Goal: Task Accomplishment & Management: Complete application form

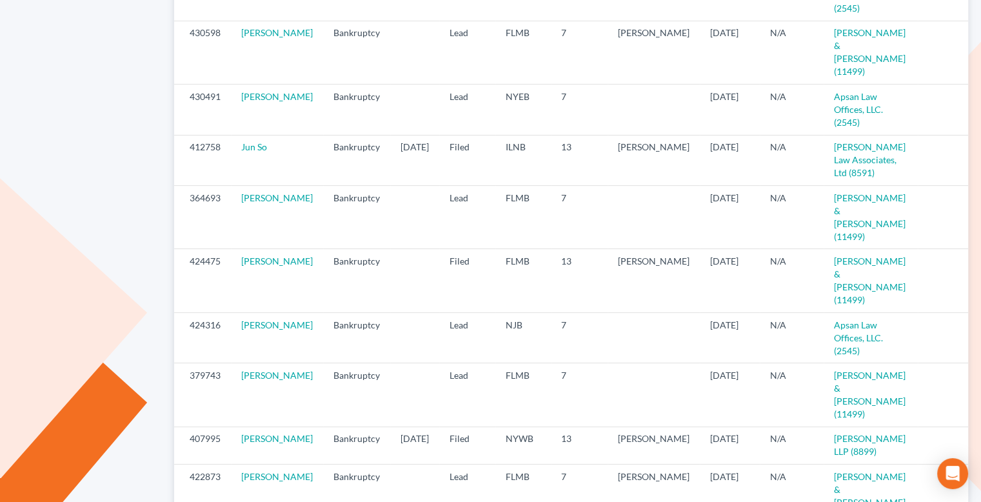
scroll to position [323, 0]
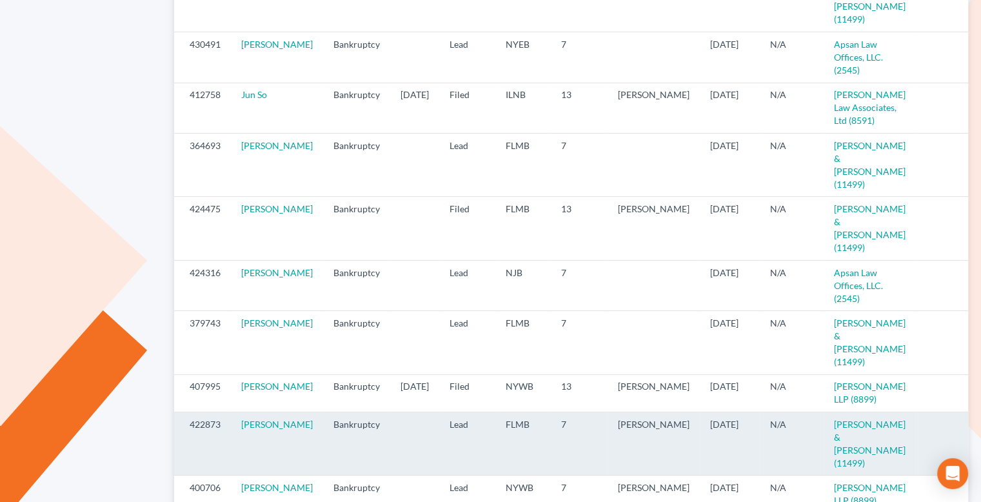
click at [979, 421] on icon "visibility" at bounding box center [983, 425] width 9 height 9
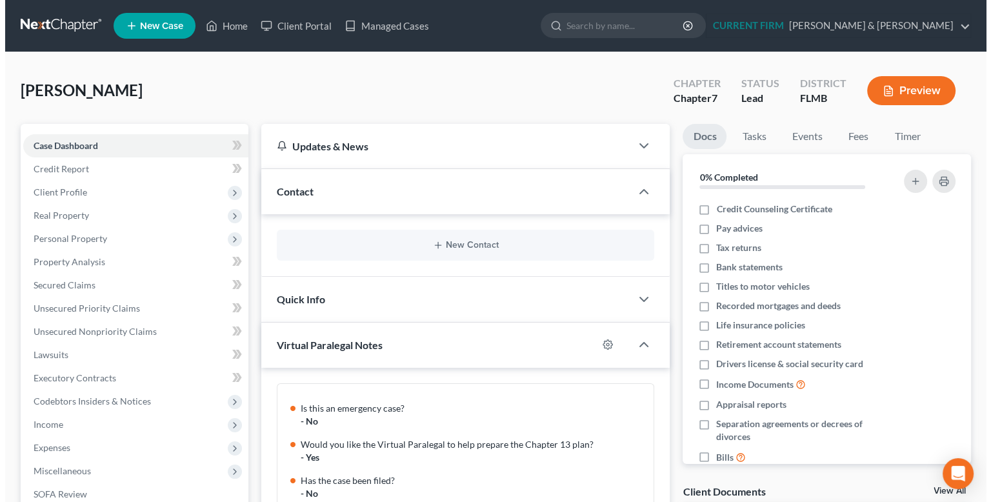
scroll to position [241, 0]
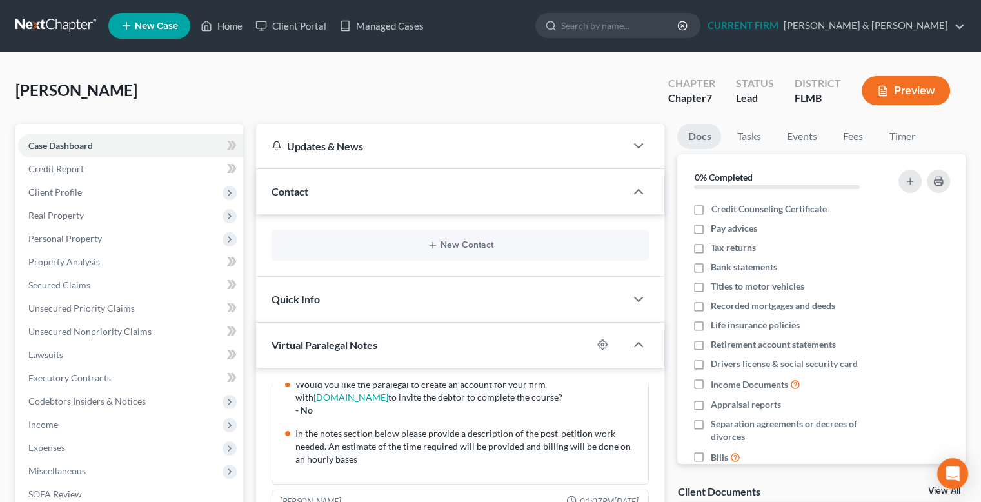
click at [924, 88] on button "Preview" at bounding box center [906, 90] width 88 height 29
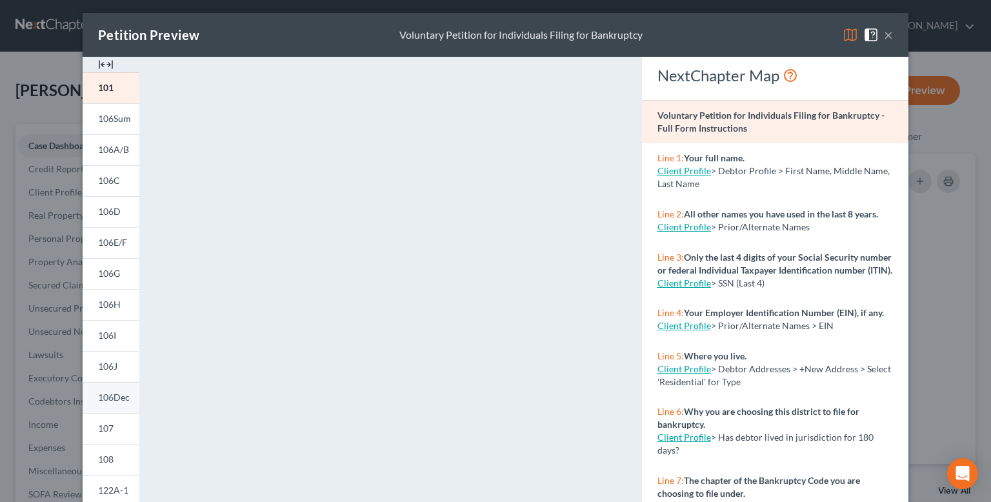
scroll to position [0, 0]
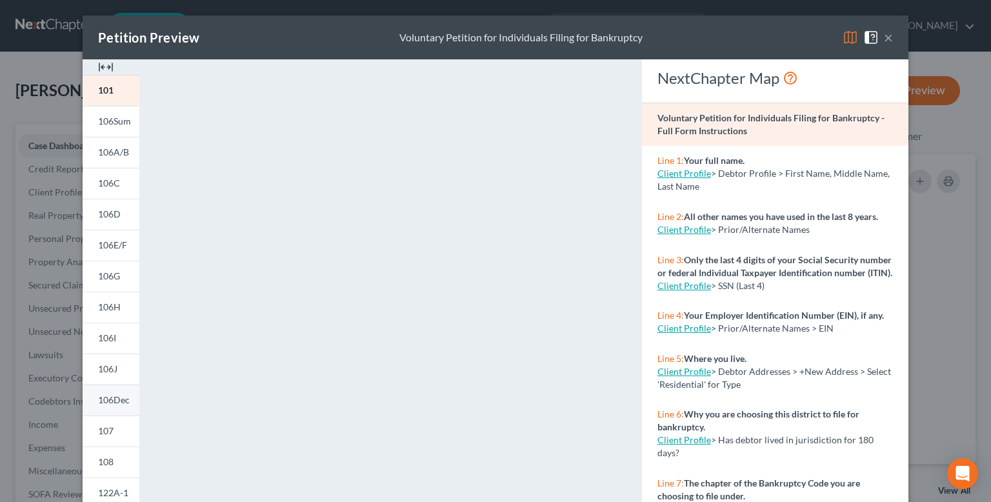
click at [109, 408] on link "106Dec" at bounding box center [111, 400] width 57 height 31
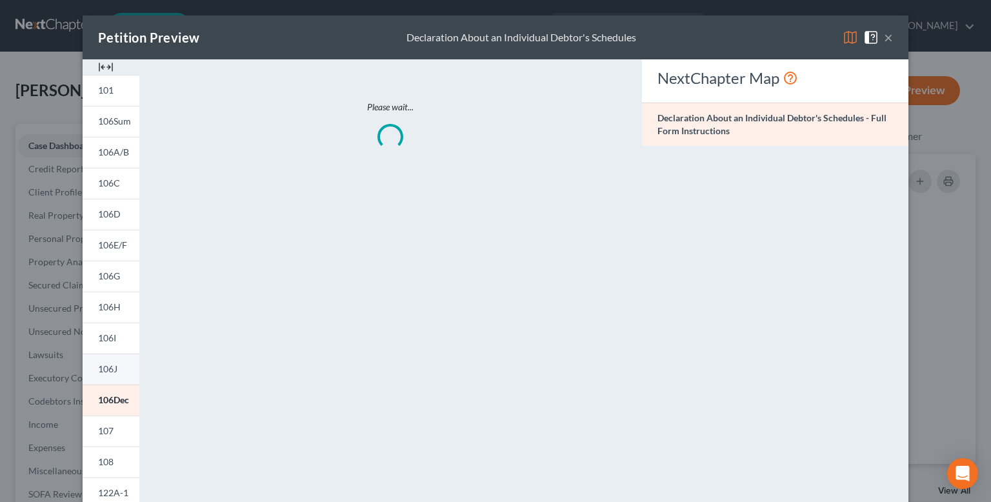
click at [112, 364] on span "106J" at bounding box center [107, 368] width 19 height 11
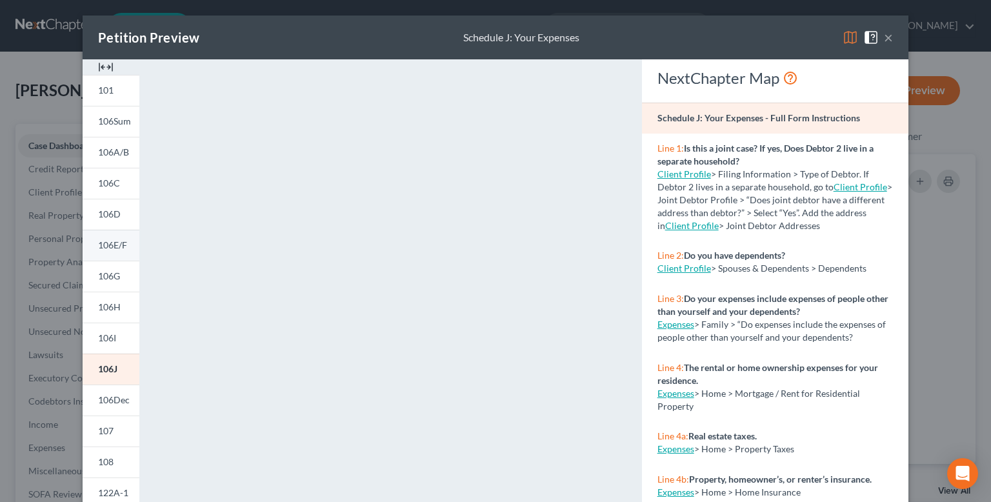
click at [114, 241] on span "106E/F" at bounding box center [112, 244] width 29 height 11
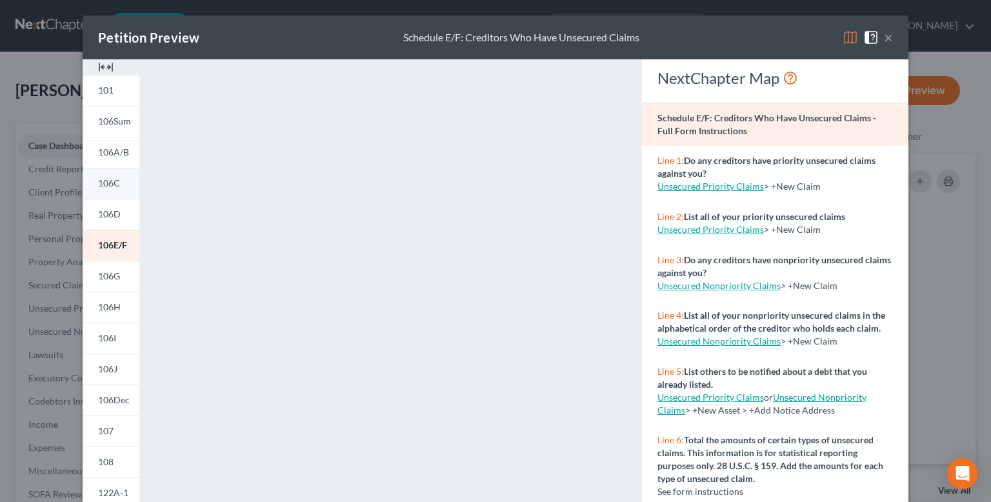
click at [103, 186] on span "106C" at bounding box center [109, 182] width 22 height 11
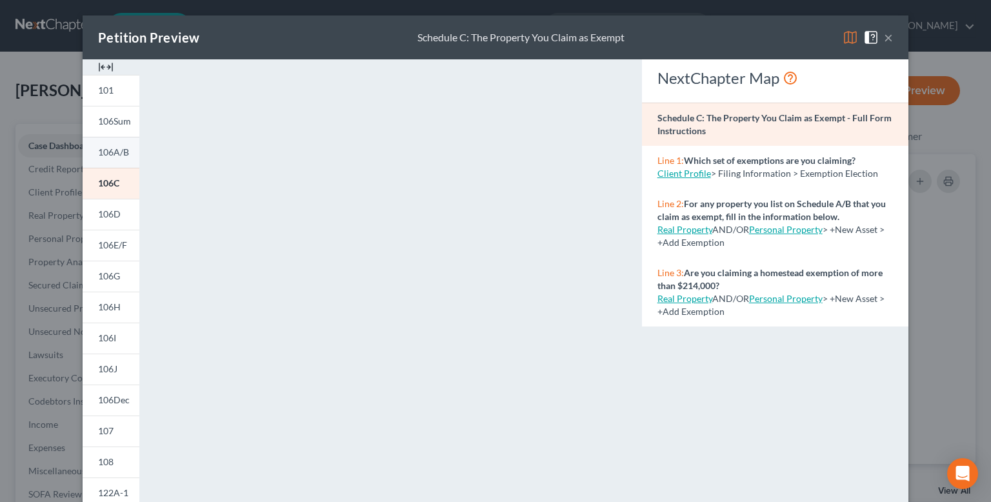
click at [108, 150] on span "106A/B" at bounding box center [113, 151] width 31 height 11
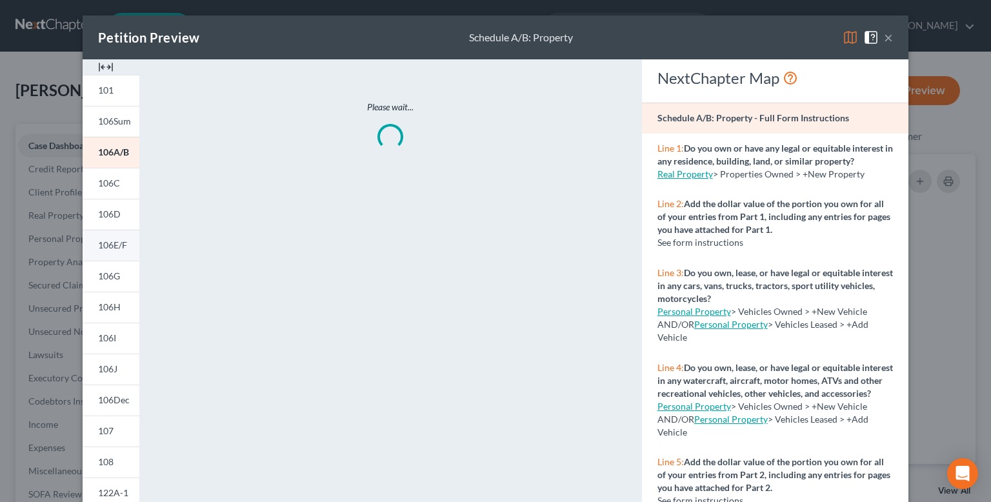
click at [108, 248] on span "106E/F" at bounding box center [112, 244] width 29 height 11
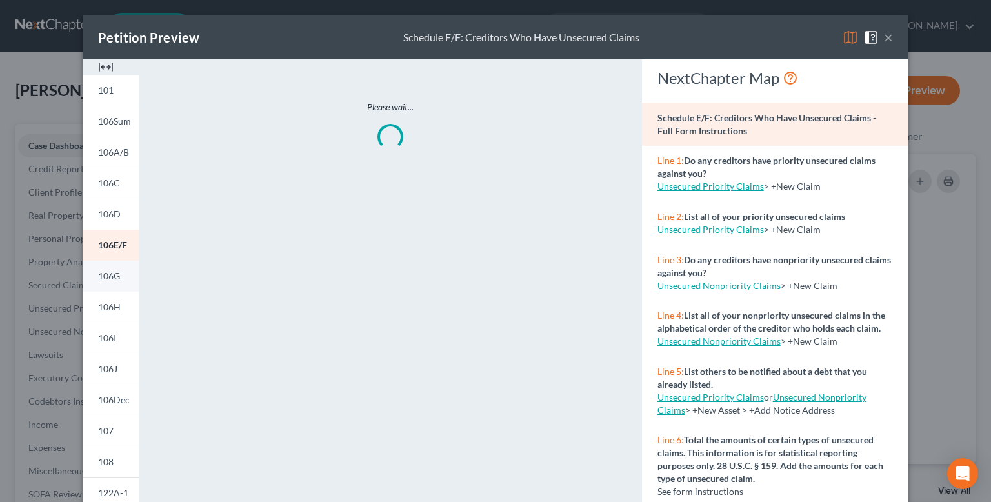
click at [116, 279] on link "106G" at bounding box center [111, 276] width 57 height 31
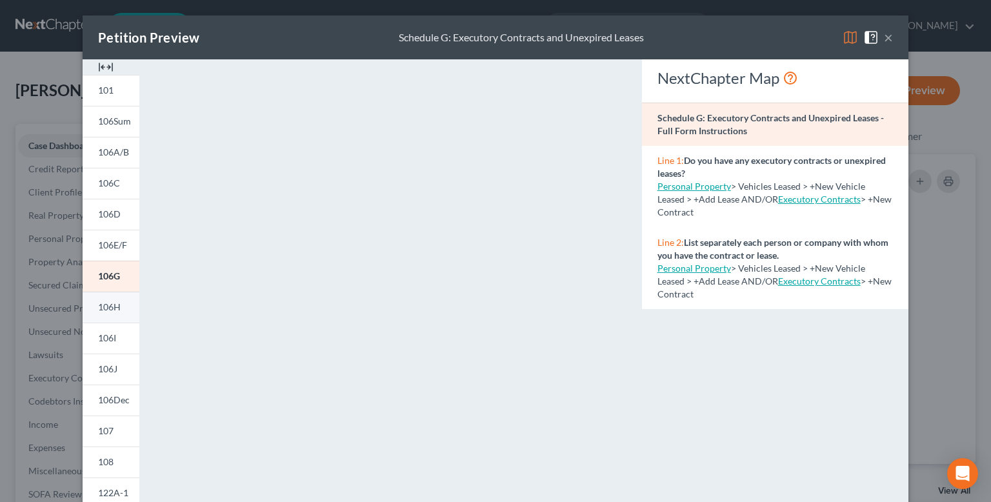
scroll to position [129, 0]
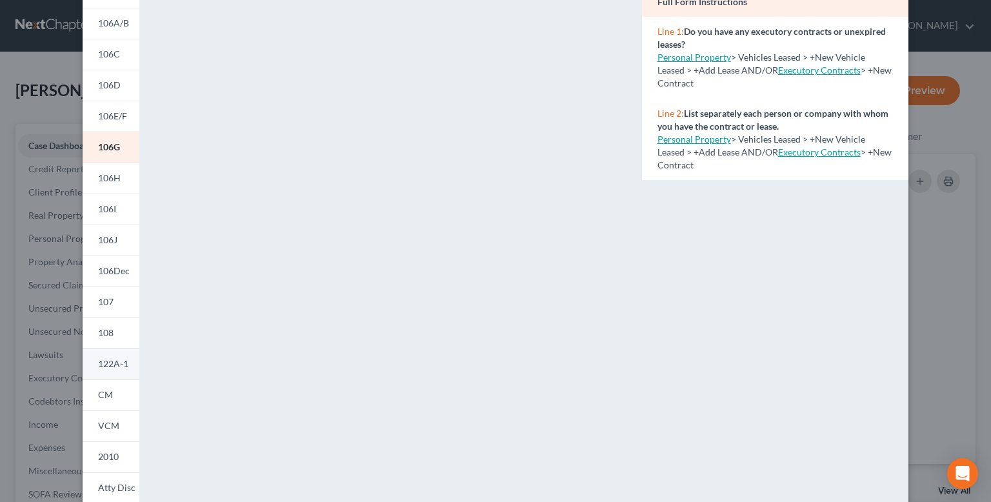
click at [105, 365] on span "122A-1" at bounding box center [113, 363] width 30 height 11
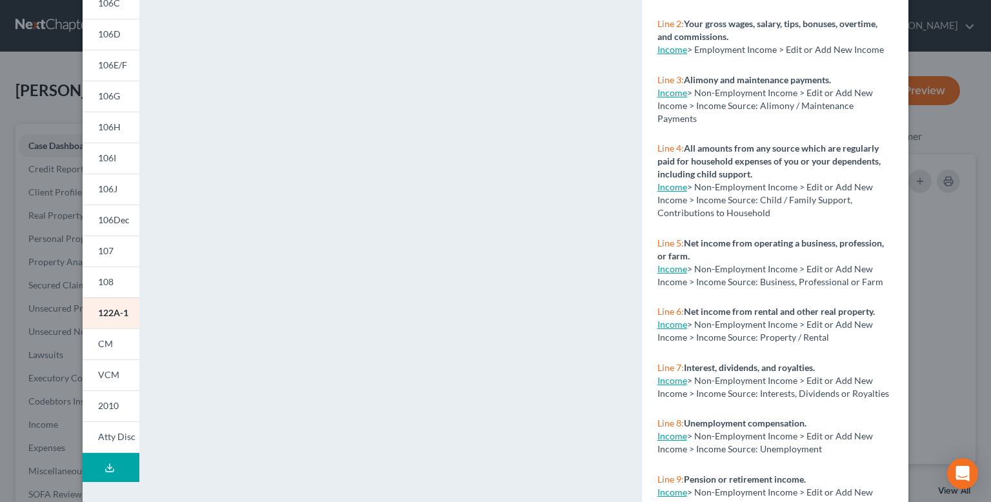
scroll to position [194, 0]
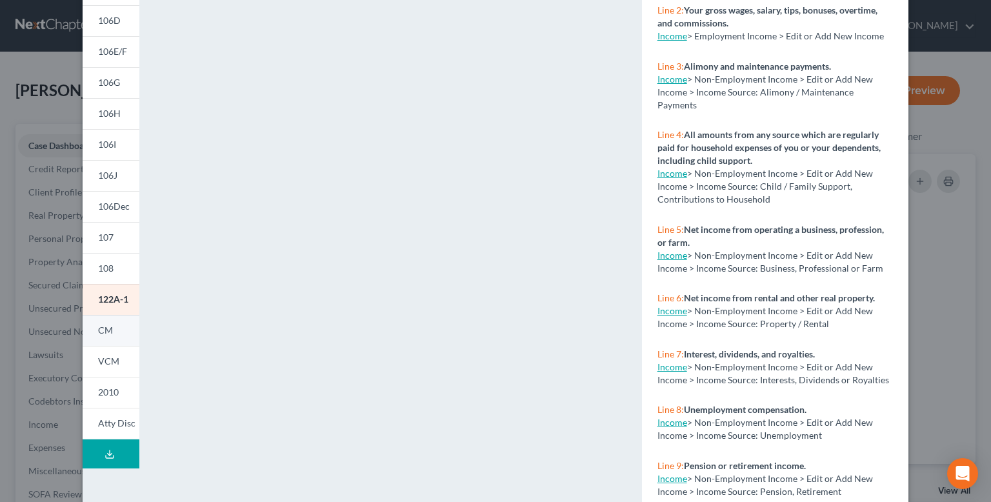
click at [106, 326] on span "CM" at bounding box center [105, 330] width 15 height 11
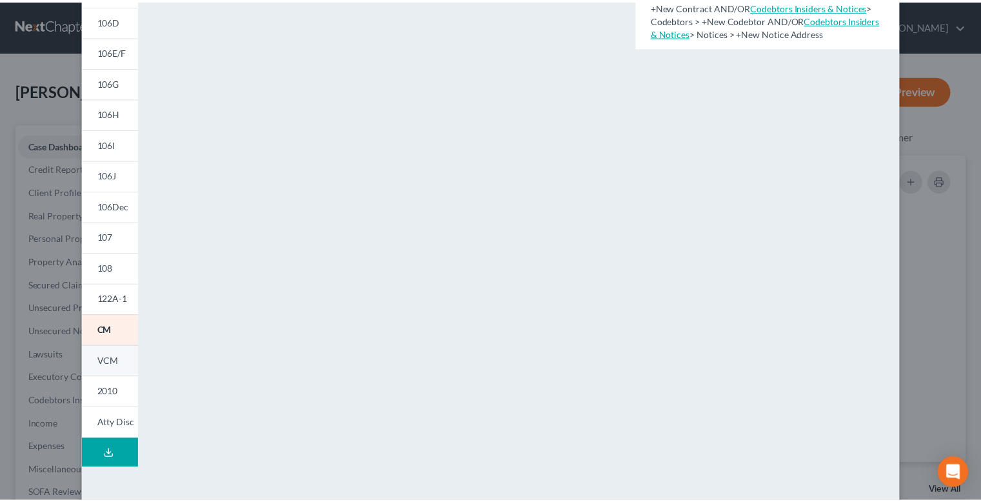
scroll to position [0, 0]
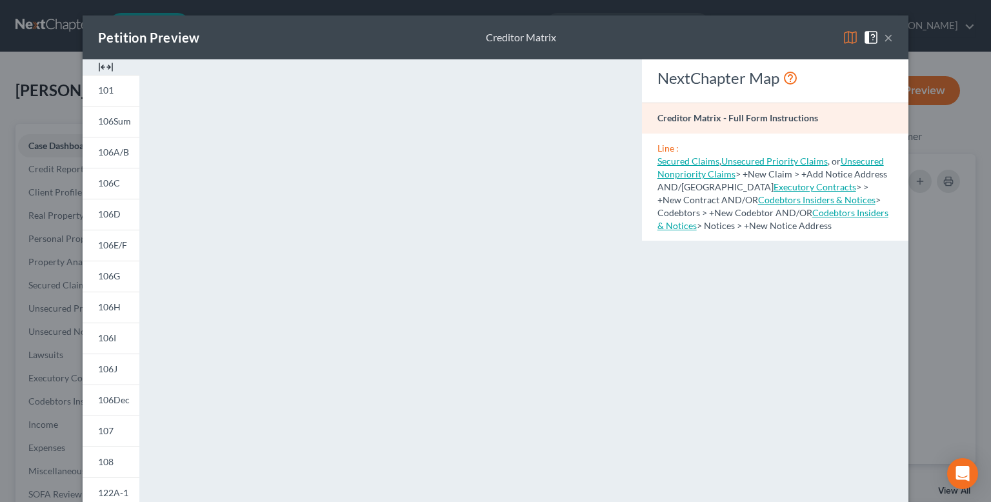
click at [888, 41] on button "×" at bounding box center [888, 37] width 9 height 15
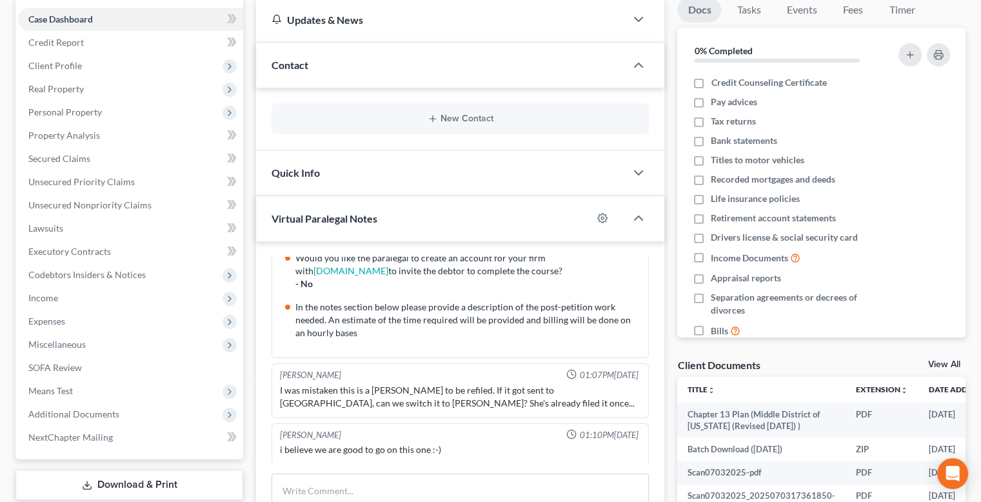
scroll to position [129, 0]
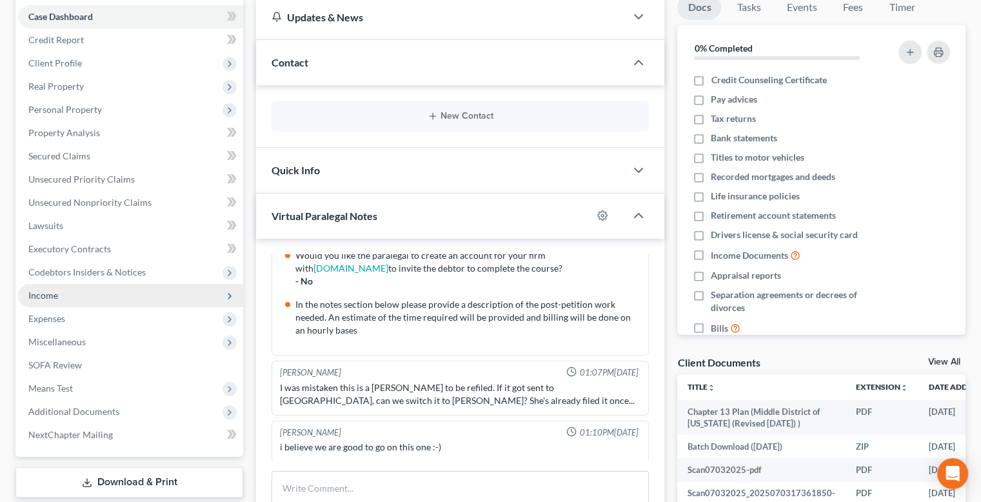
click at [83, 295] on span "Income" at bounding box center [130, 295] width 225 height 23
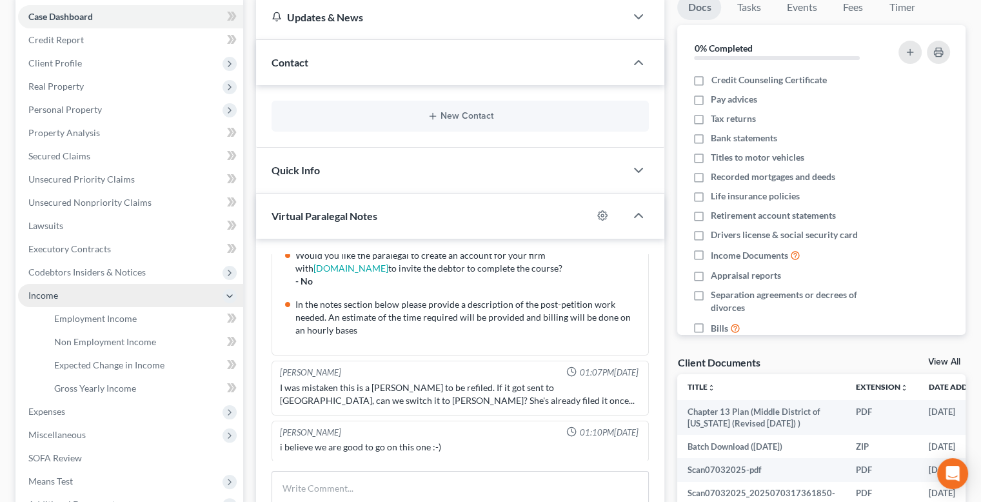
click at [134, 292] on span "Income" at bounding box center [130, 295] width 225 height 23
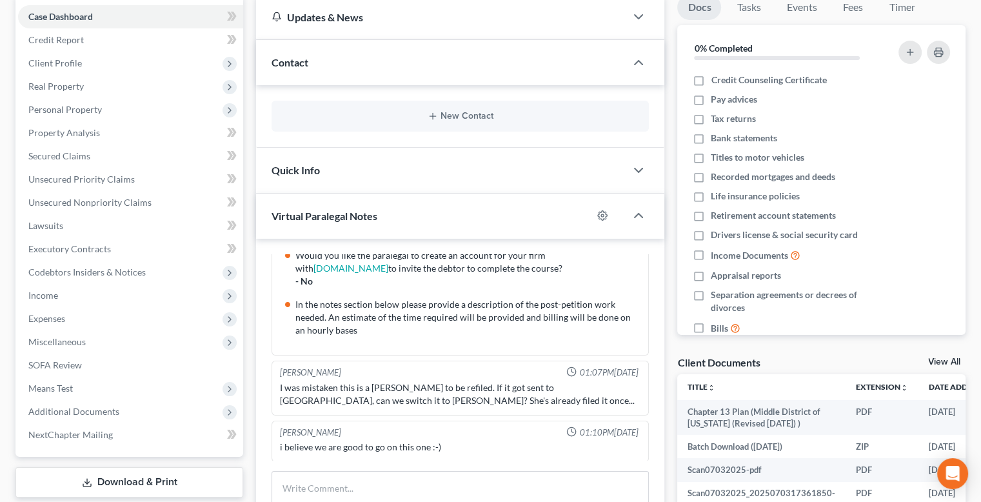
click at [126, 481] on link "Download & Print" at bounding box center [129, 482] width 228 height 30
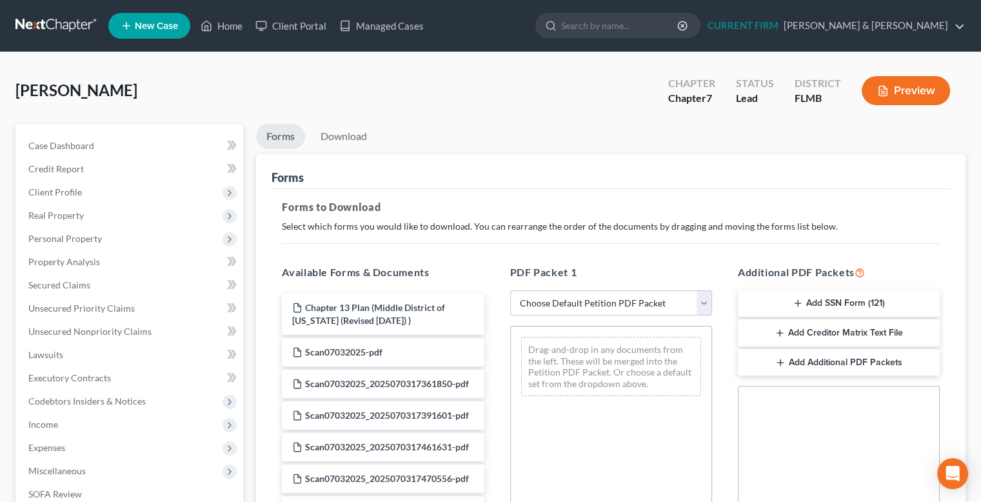
click at [708, 301] on select "Choose Default Petition PDF Packet Complete Bankruptcy Petition (all forms and …" at bounding box center [611, 303] width 202 height 26
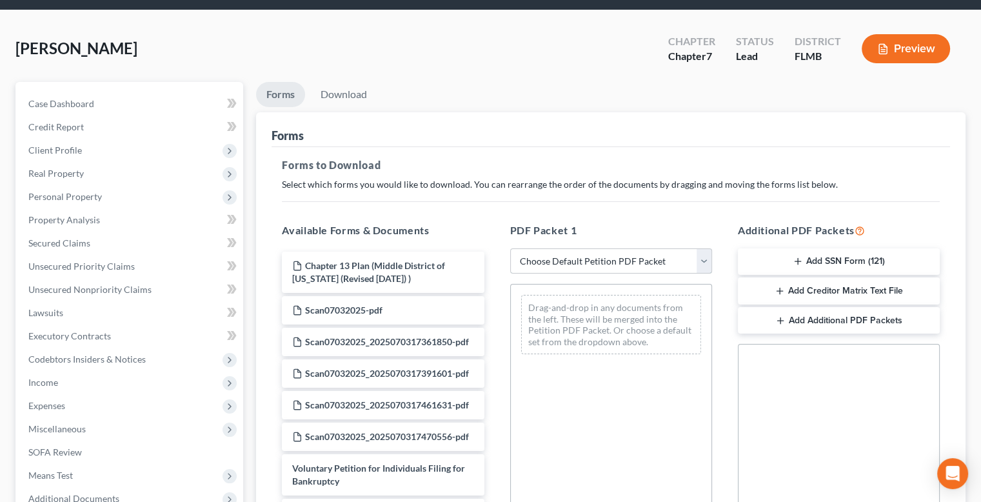
scroll to position [65, 0]
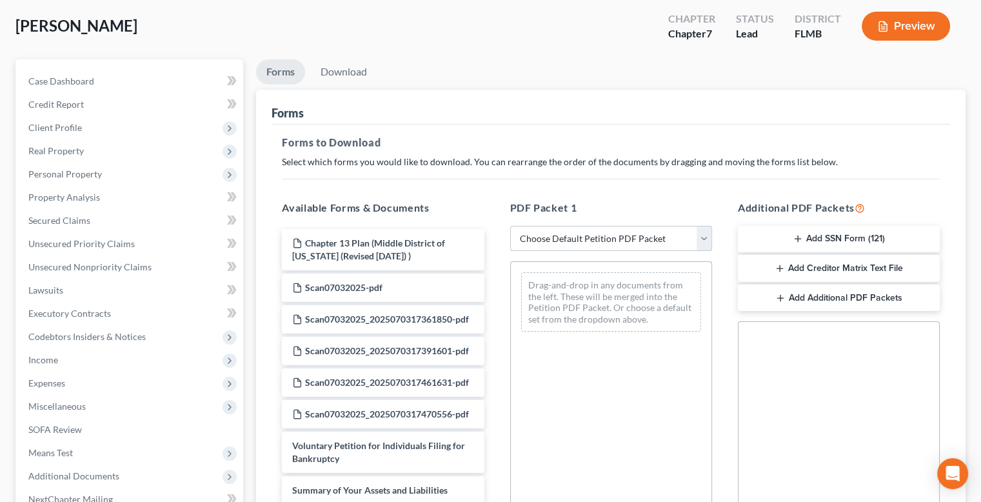
click at [704, 232] on select "Choose Default Petition PDF Packet Complete Bankruptcy Petition (all forms and …" at bounding box center [611, 239] width 202 height 26
drag, startPoint x: 93, startPoint y: 77, endPoint x: 103, endPoint y: 102, distance: 26.6
click at [93, 77] on span "Case Dashboard" at bounding box center [61, 80] width 66 height 11
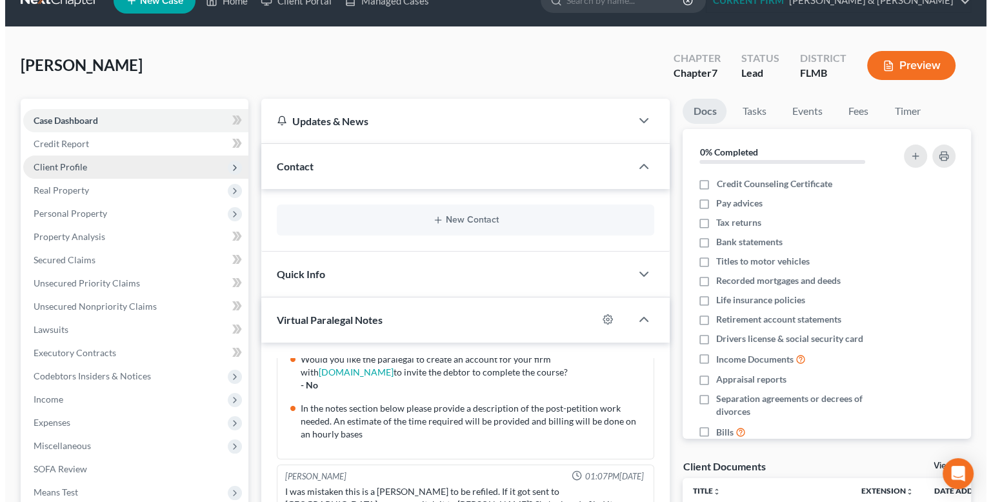
scroll to position [65, 0]
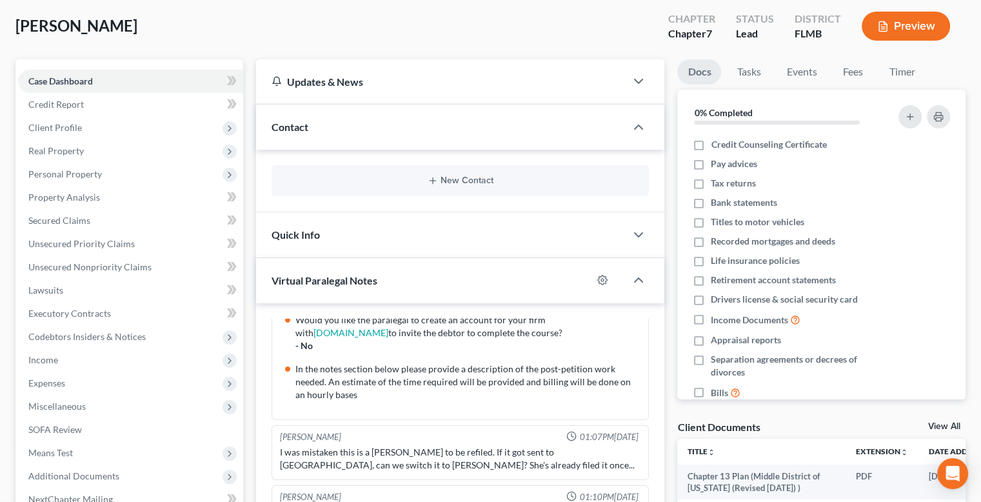
click at [895, 26] on button "Preview" at bounding box center [906, 26] width 88 height 29
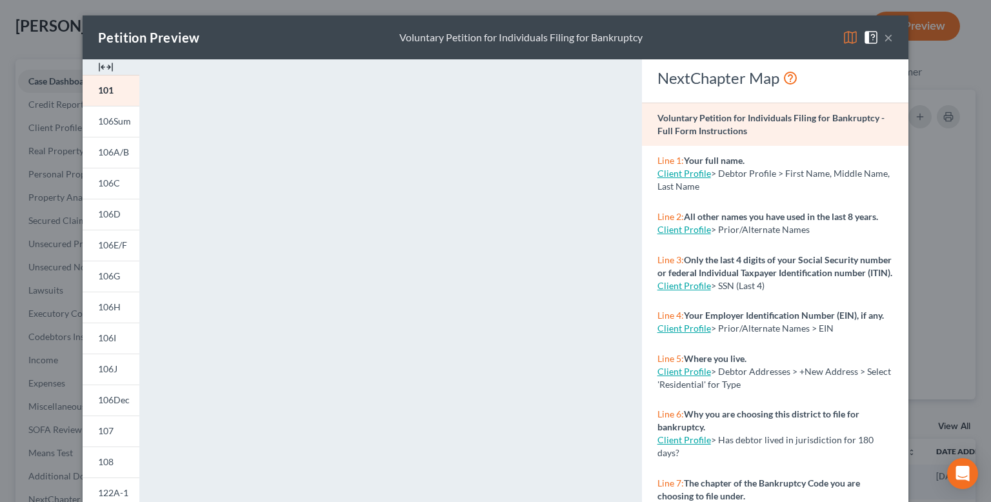
click at [107, 67] on img at bounding box center [105, 66] width 15 height 15
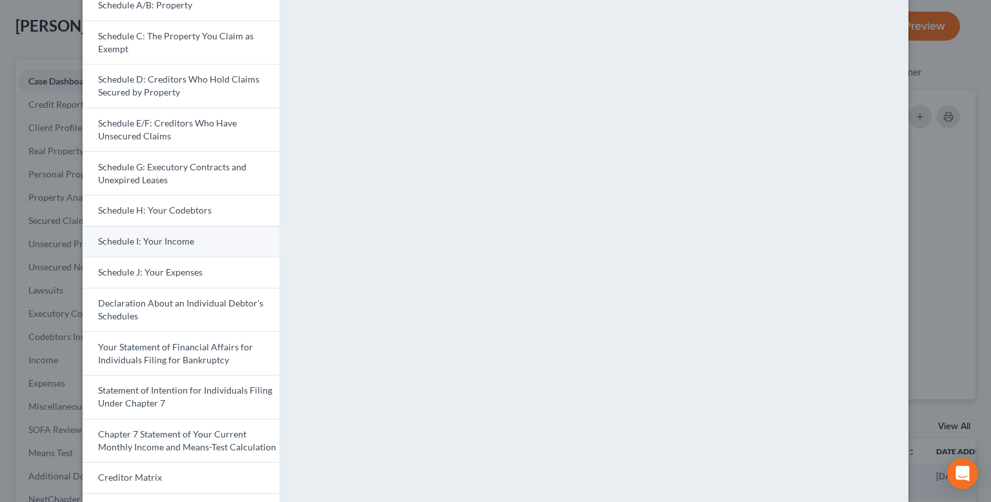
scroll to position [194, 0]
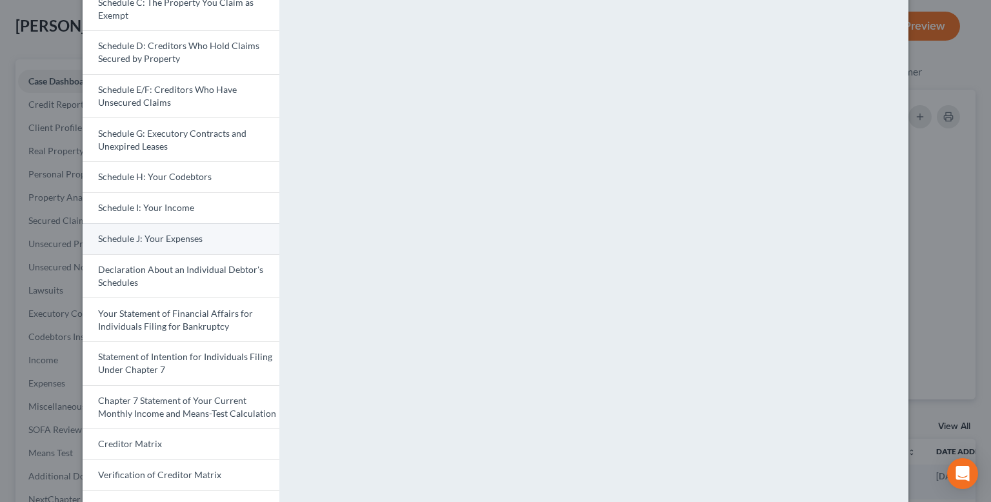
click at [186, 239] on span "Schedule J: Your Expenses" at bounding box center [150, 238] width 105 height 11
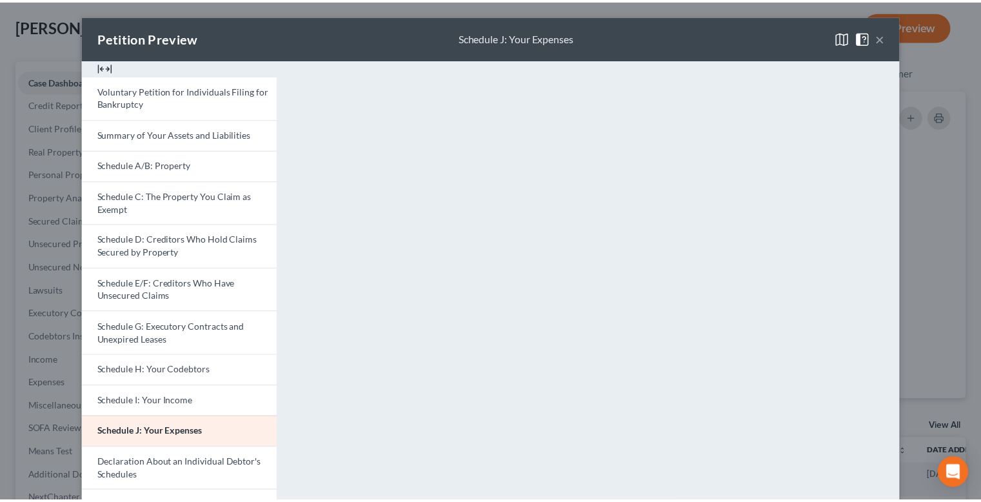
scroll to position [0, 0]
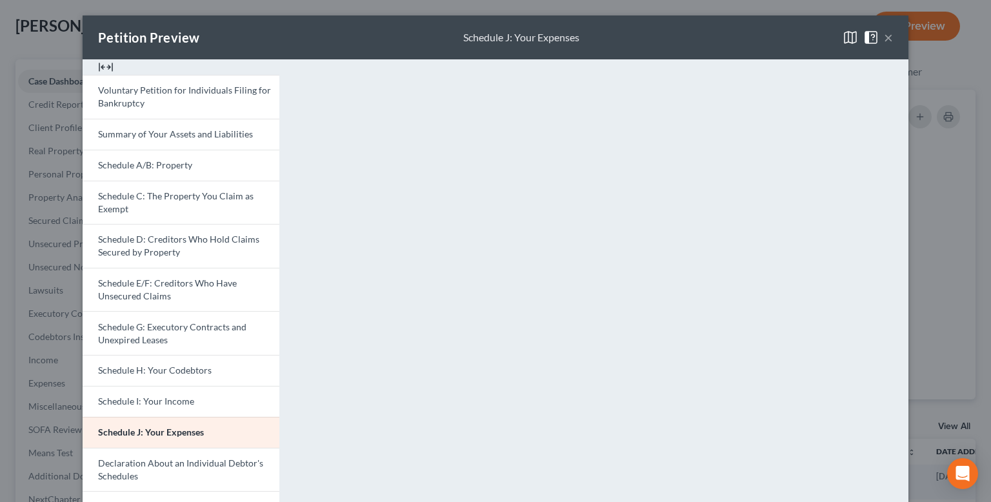
click at [884, 35] on button "×" at bounding box center [888, 37] width 9 height 15
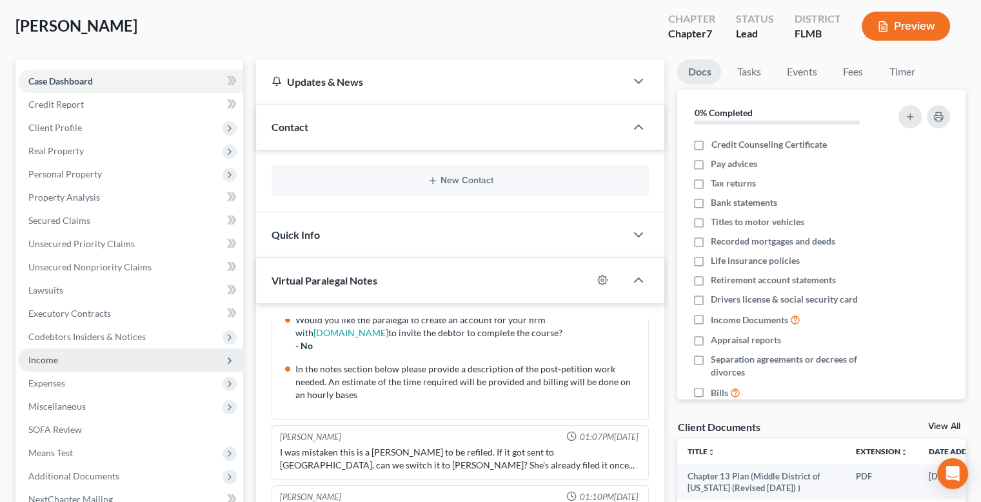
click at [65, 361] on span "Income" at bounding box center [130, 359] width 225 height 23
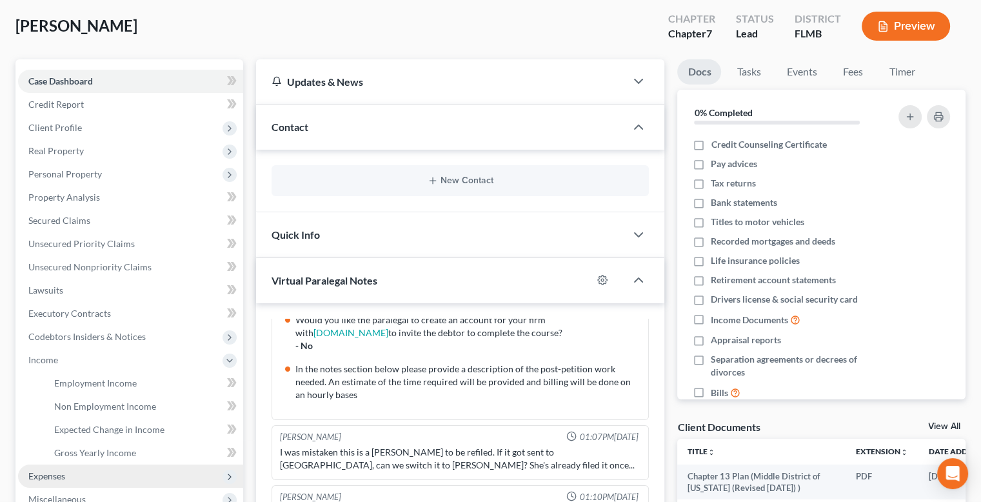
click at [101, 473] on span "Expenses" at bounding box center [130, 476] width 225 height 23
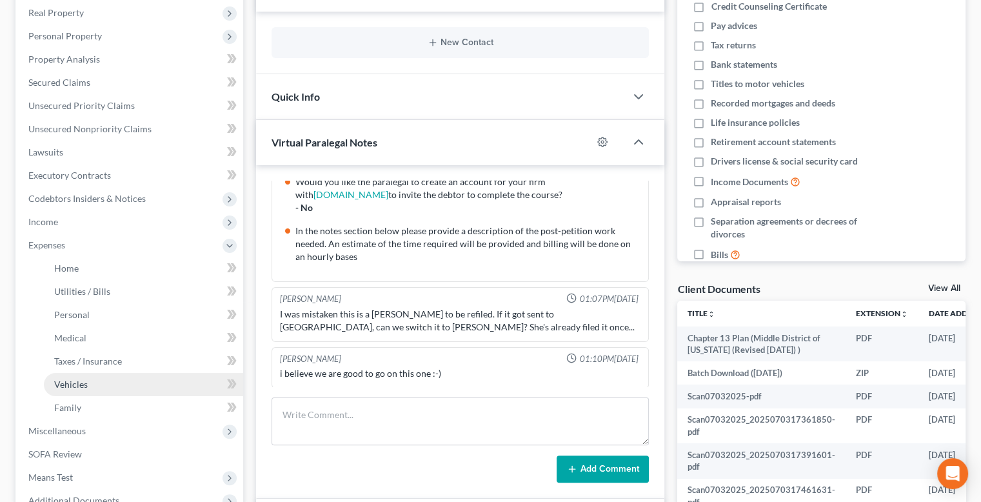
scroll to position [258, 0]
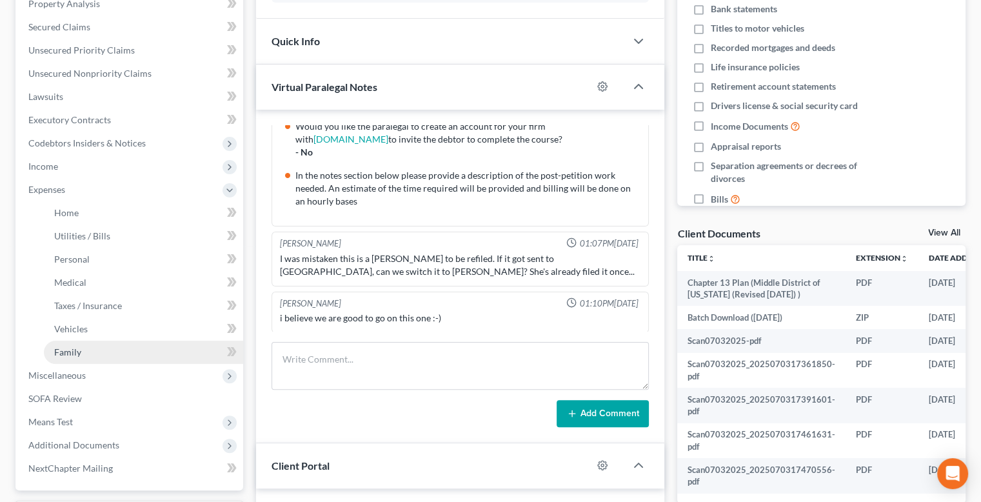
click at [110, 352] on link "Family" at bounding box center [143, 352] width 199 height 23
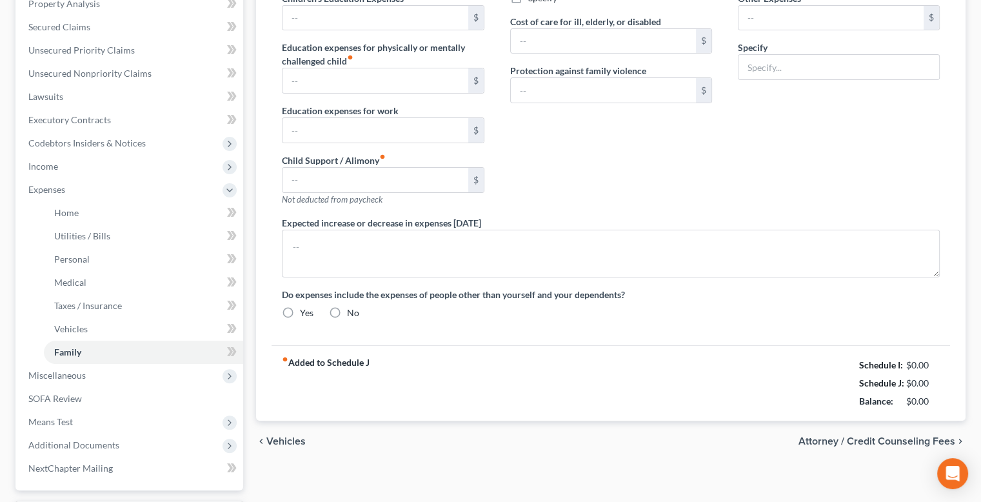
type input "0.00"
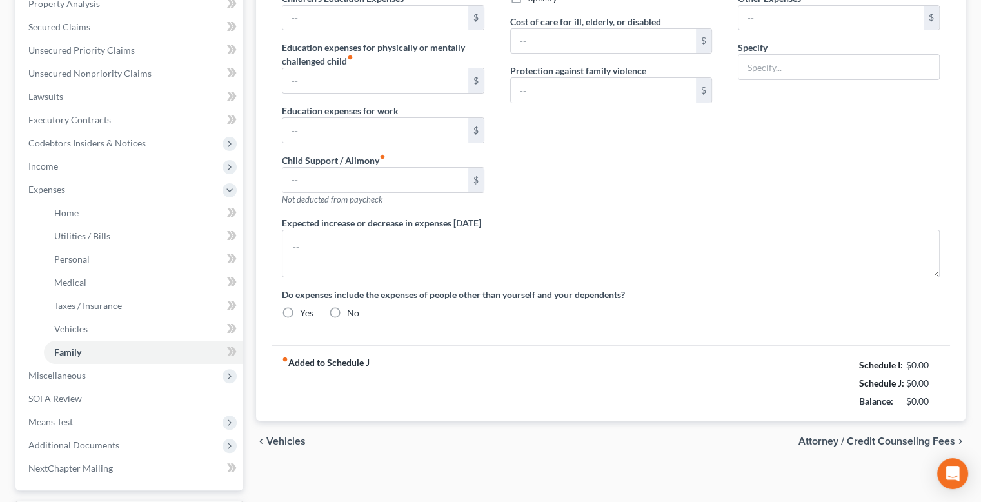
type input "0.00"
type input "25.00"
type input "0.00"
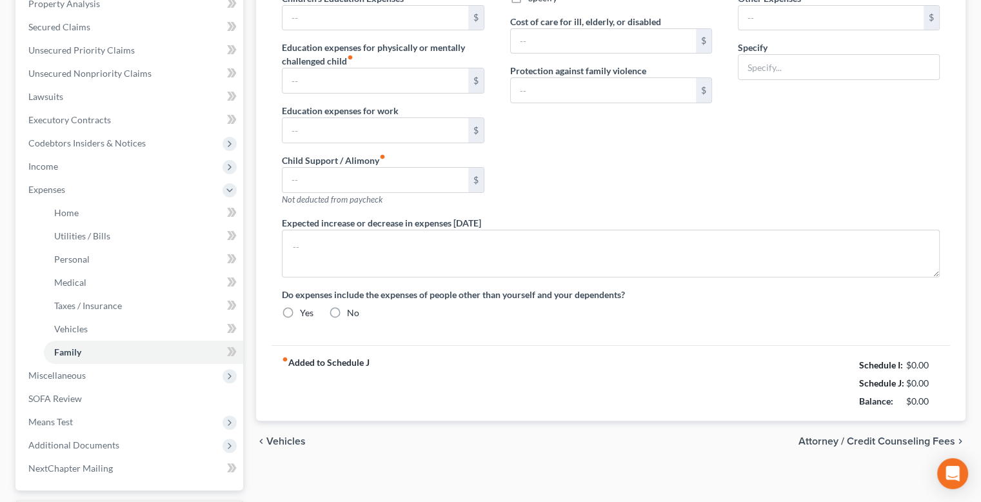
radio input "true"
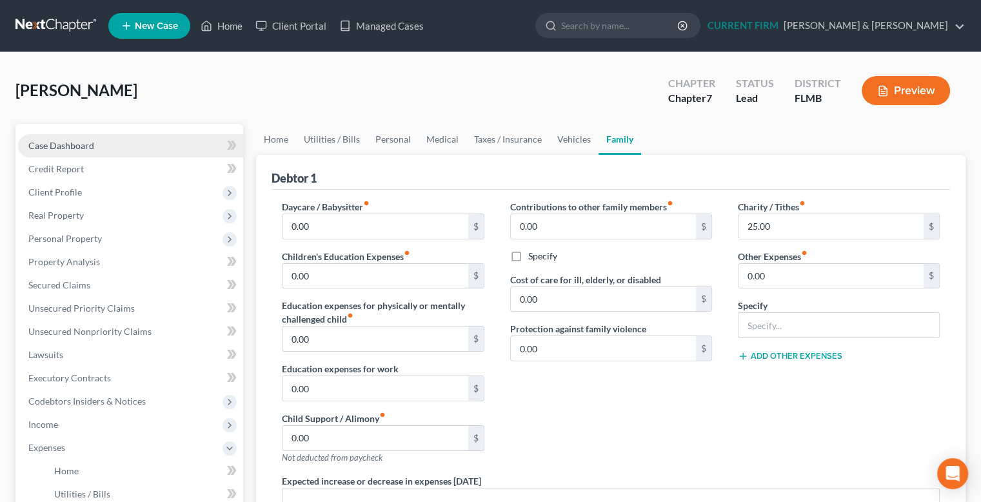
click at [50, 146] on span "Case Dashboard" at bounding box center [61, 145] width 66 height 11
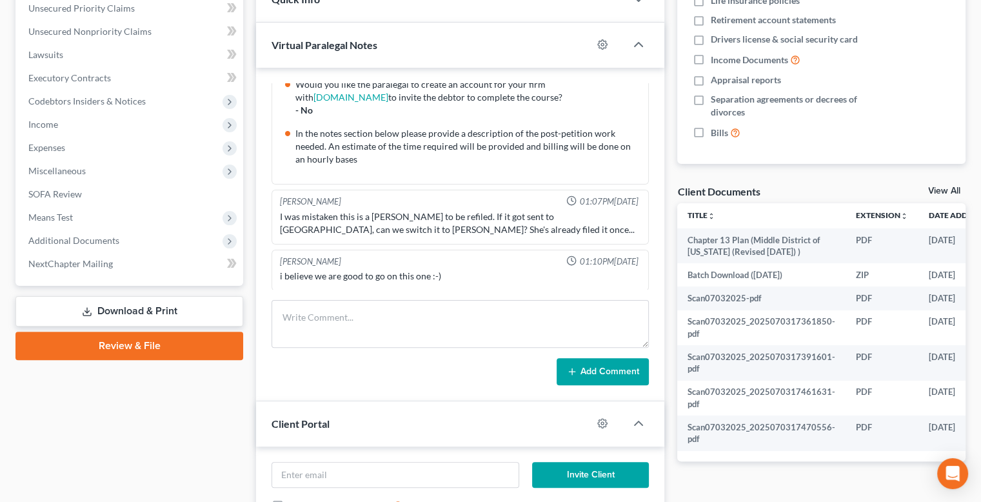
scroll to position [323, 0]
